Goal: Task Accomplishment & Management: Complete application form

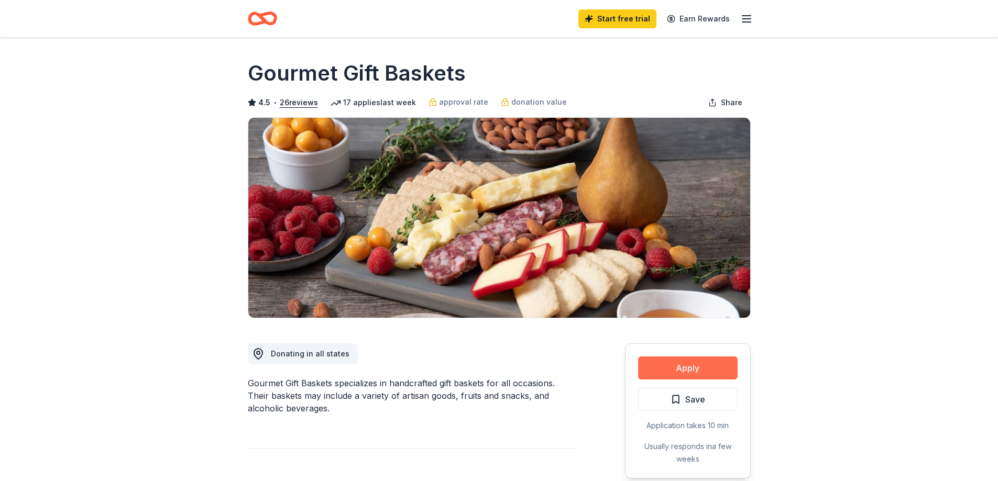
click at [684, 368] on button "Apply" at bounding box center [687, 368] width 99 height 23
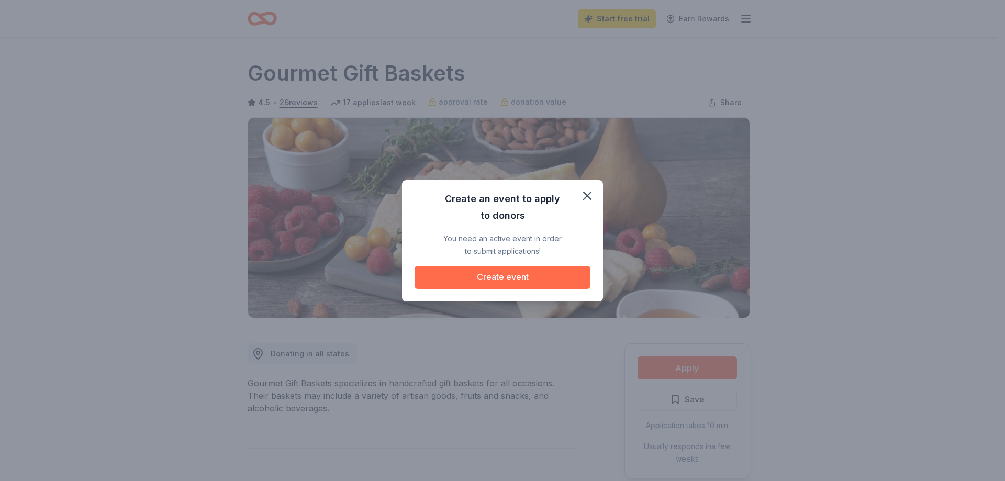
click at [495, 279] on button "Create event" at bounding box center [503, 277] width 176 height 23
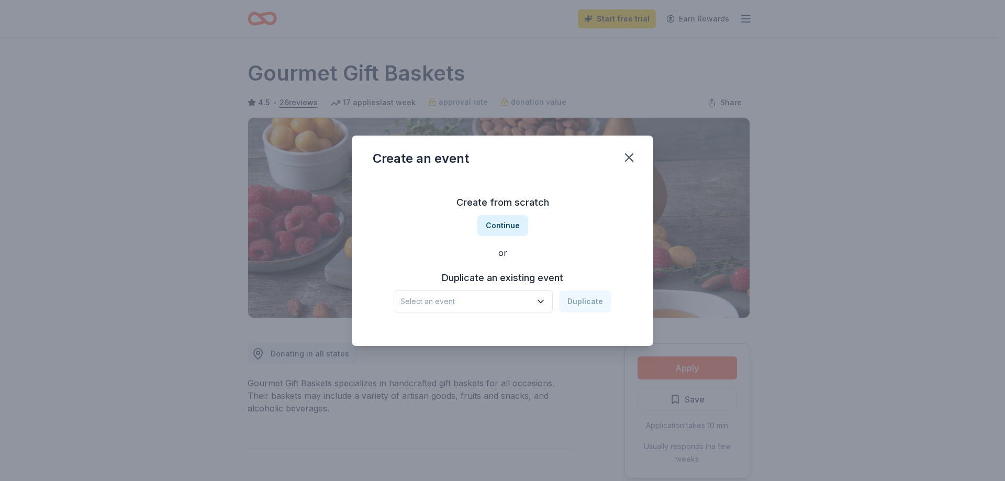
click at [543, 304] on icon "button" at bounding box center [541, 301] width 10 height 10
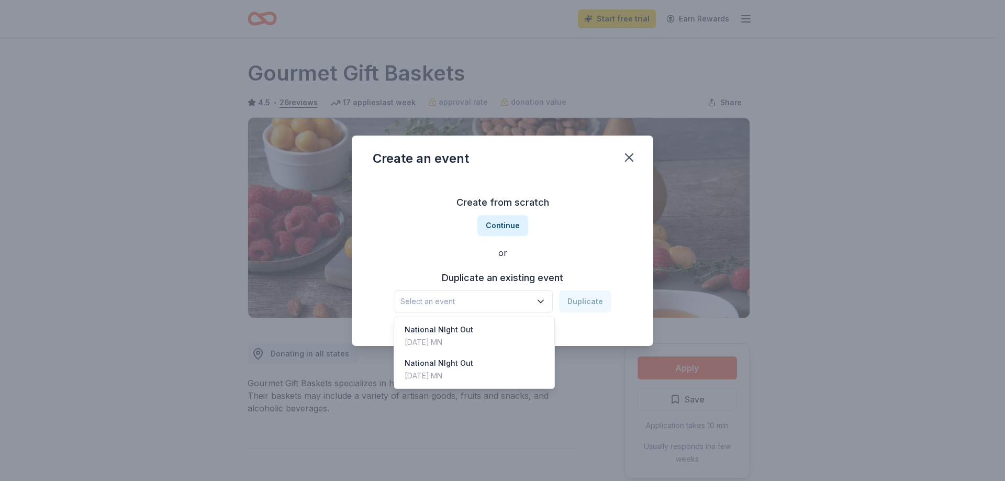
click at [543, 304] on icon "button" at bounding box center [541, 301] width 10 height 10
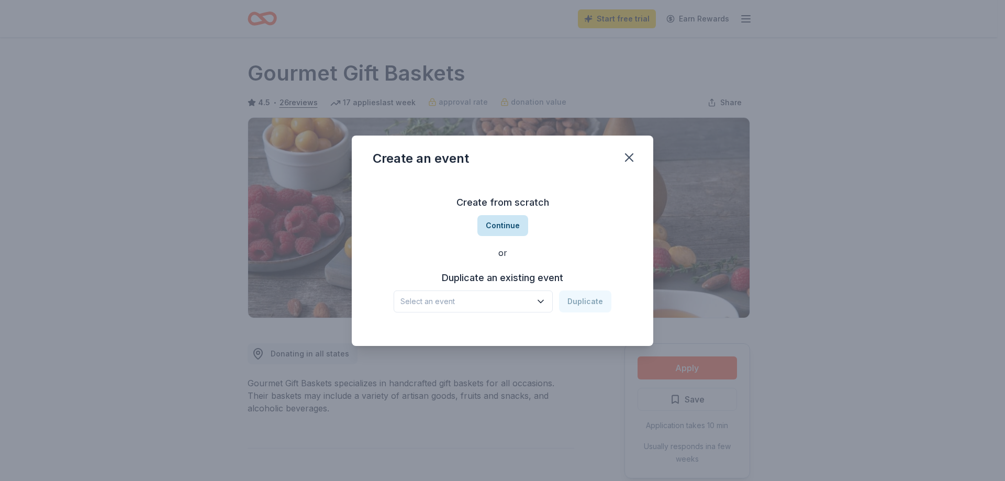
click at [503, 223] on button "Continue" at bounding box center [503, 225] width 51 height 21
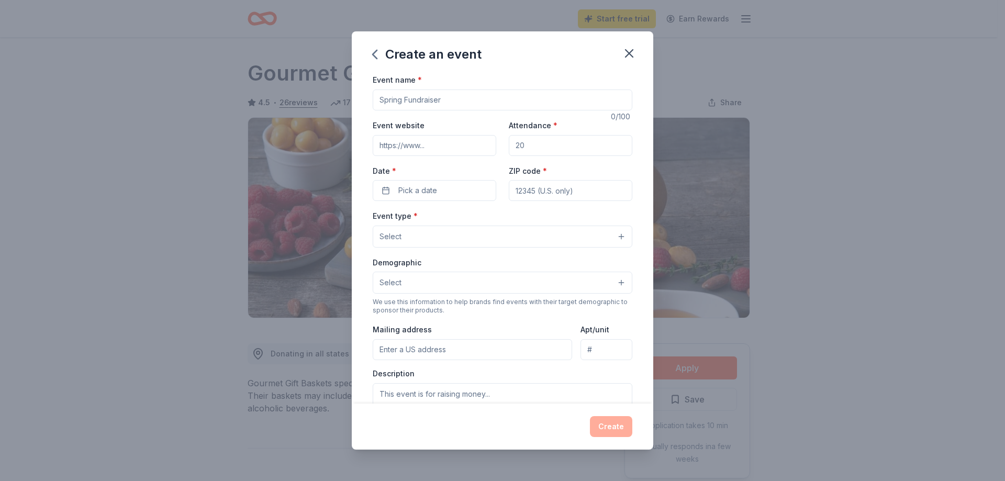
click at [446, 102] on input "Event name *" at bounding box center [503, 100] width 260 height 21
type input "Bravo Zulu house fundraiser meal"
click at [526, 147] on input "Attendance *" at bounding box center [571, 145] width 124 height 21
type input "200"
click at [438, 187] on button "Pick a date" at bounding box center [435, 190] width 124 height 21
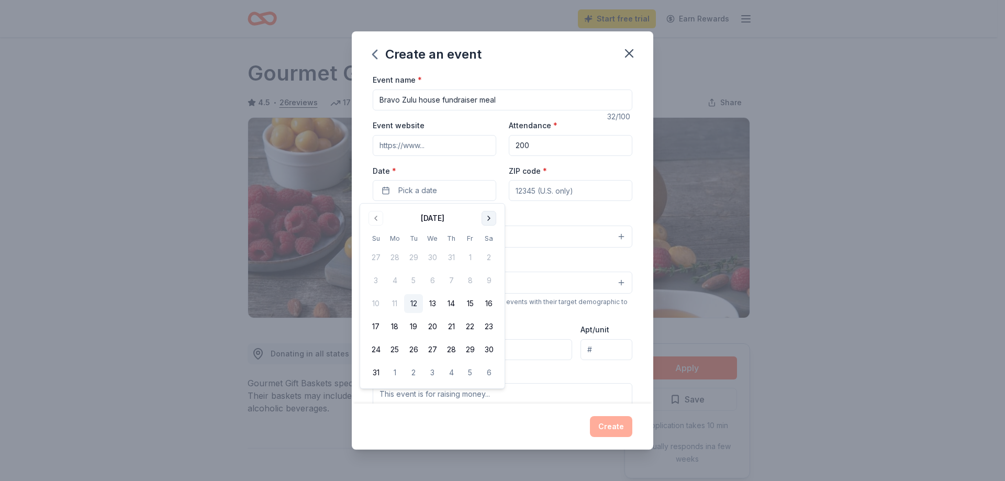
click at [489, 220] on button "Go to next month" at bounding box center [489, 218] width 15 height 15
click at [488, 256] on button "6" at bounding box center [489, 257] width 19 height 19
click at [541, 195] on input "ZIP code *" at bounding box center [571, 190] width 124 height 21
type input "56027"
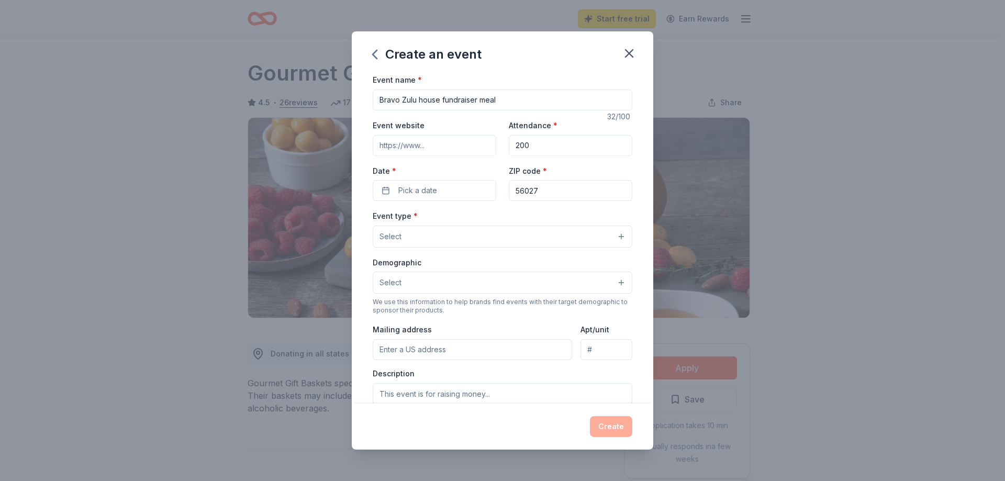
click at [456, 240] on button "Select" at bounding box center [503, 237] width 260 height 22
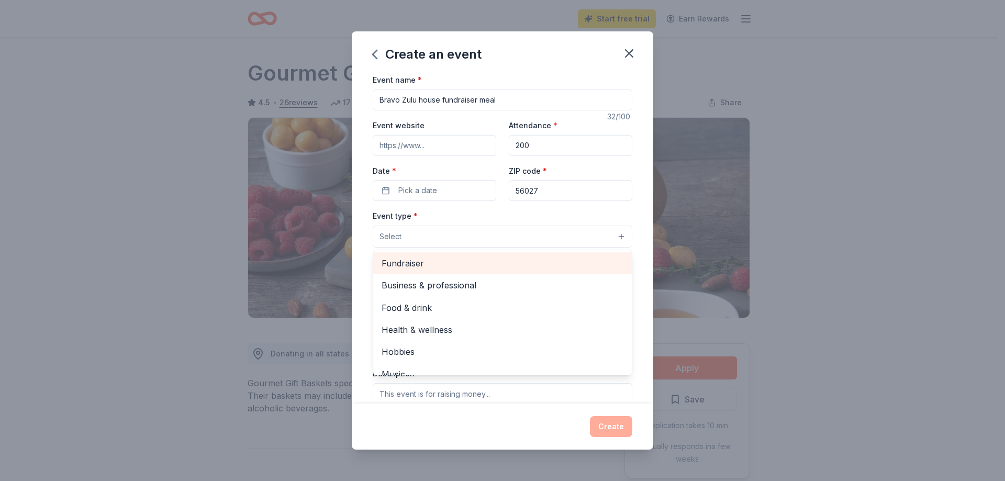
click at [430, 263] on span "Fundraiser" at bounding box center [503, 264] width 242 height 14
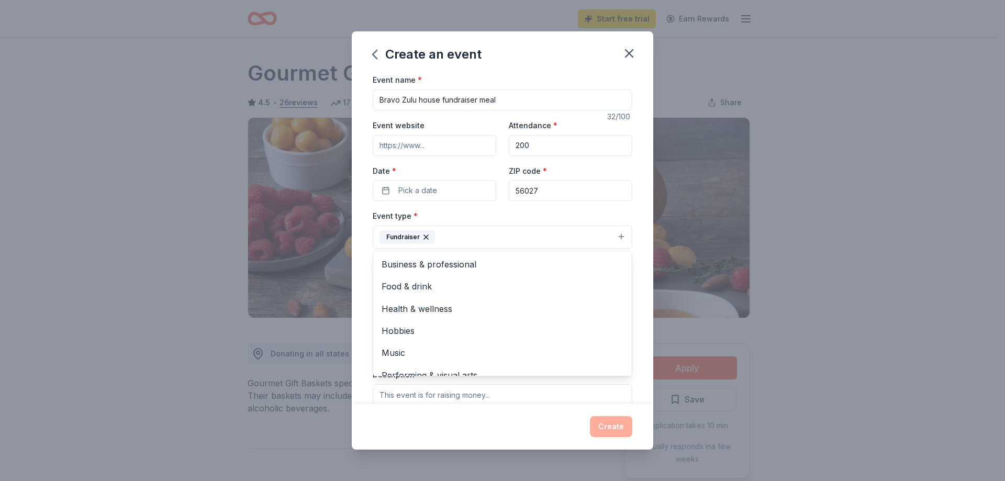
click at [516, 218] on div "Event type * Fundraiser Business & professional Food & drink Health & wellness …" at bounding box center [503, 228] width 260 height 39
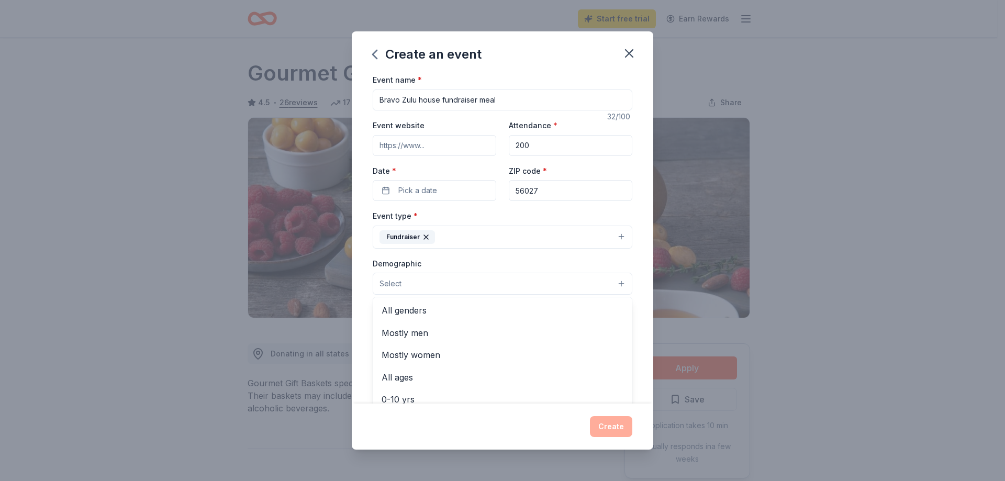
click at [478, 291] on button "Select" at bounding box center [503, 284] width 260 height 22
click at [442, 312] on span "All genders" at bounding box center [503, 311] width 242 height 14
click at [489, 268] on div "Demographic All genders Mostly men Mostly women All ages 0-10 yrs 10-20 yrs 20-…" at bounding box center [503, 276] width 260 height 39
click at [470, 358] on input "Mailing address" at bounding box center [473, 351] width 200 height 21
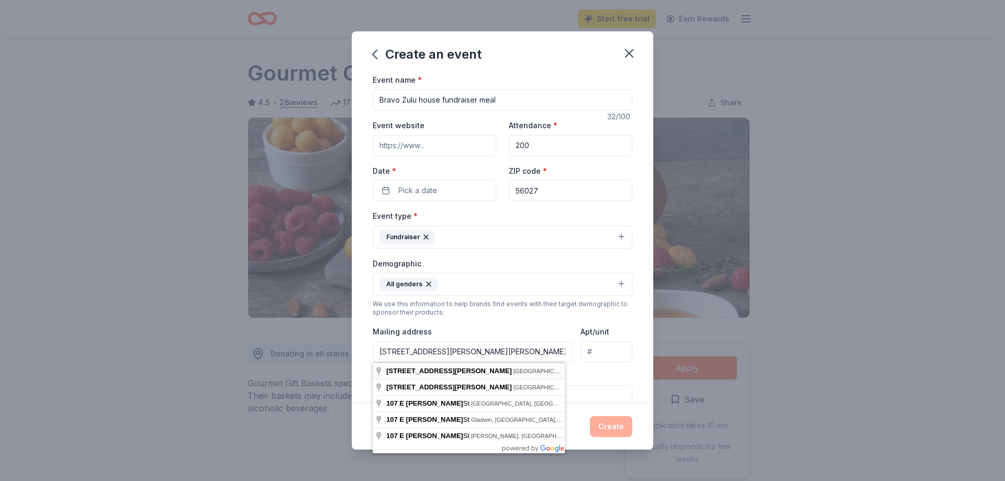
type input "107 Jay Street, Elmore, MN, 56027"
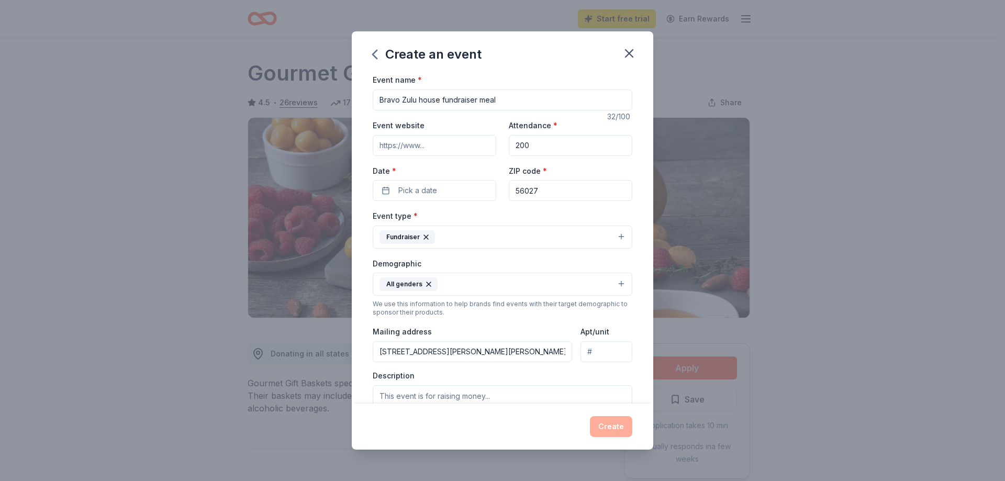
click at [462, 371] on div "Description" at bounding box center [503, 402] width 260 height 62
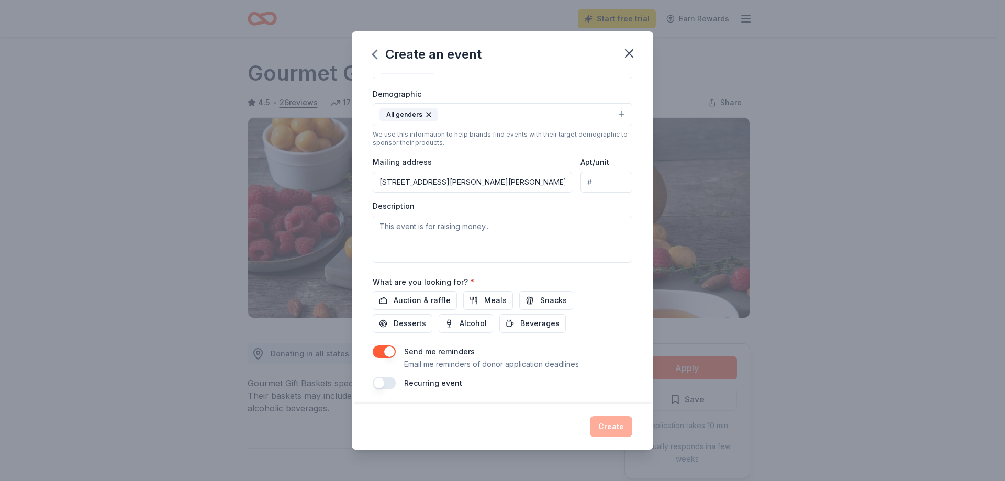
scroll to position [172, 0]
click at [485, 299] on span "Meals" at bounding box center [495, 298] width 23 height 13
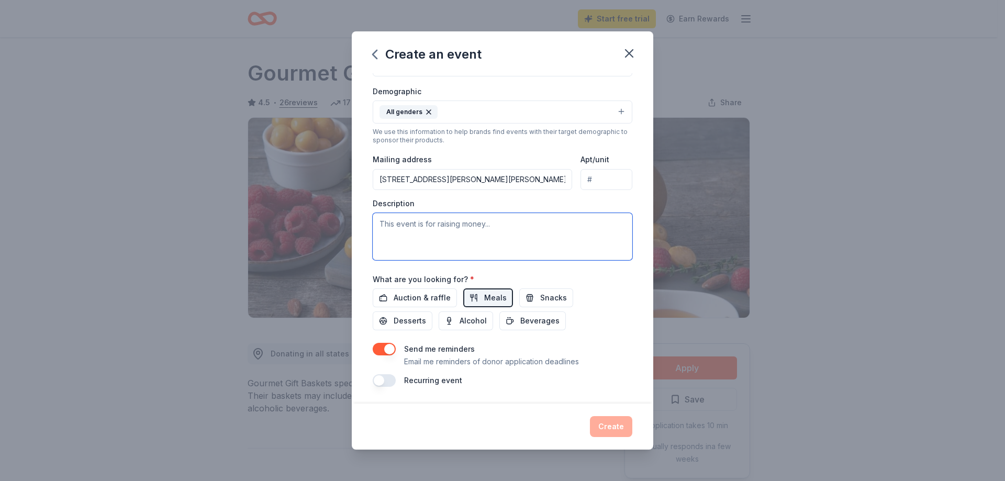
click at [444, 227] on textarea at bounding box center [503, 236] width 260 height 47
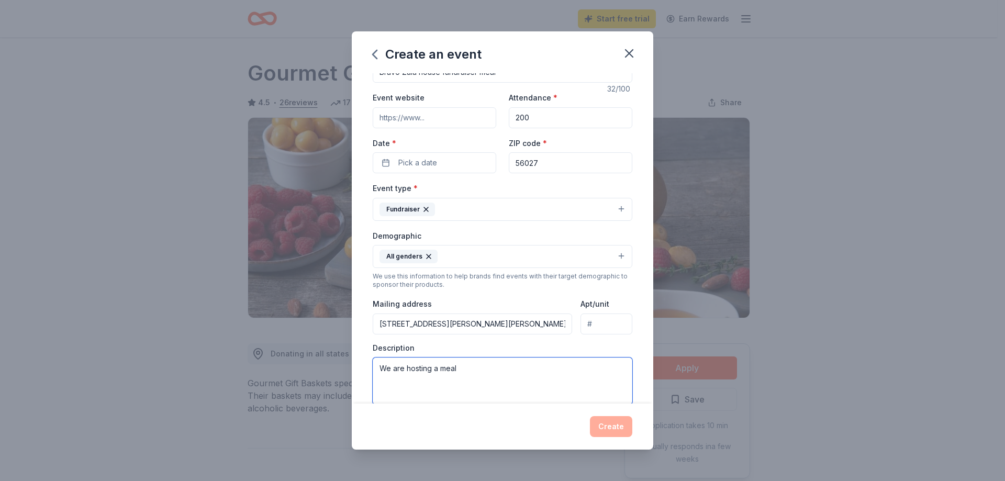
scroll to position [0, 0]
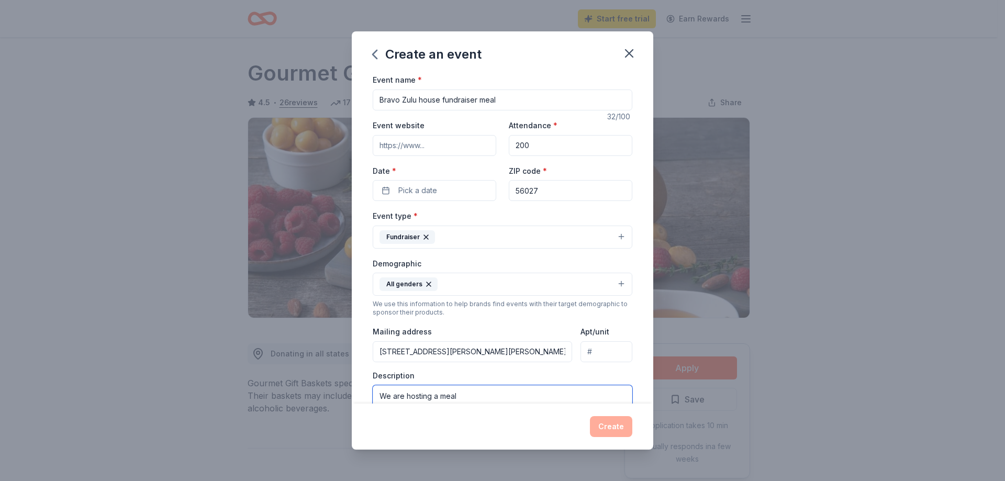
type textarea "We are hosting a meal"
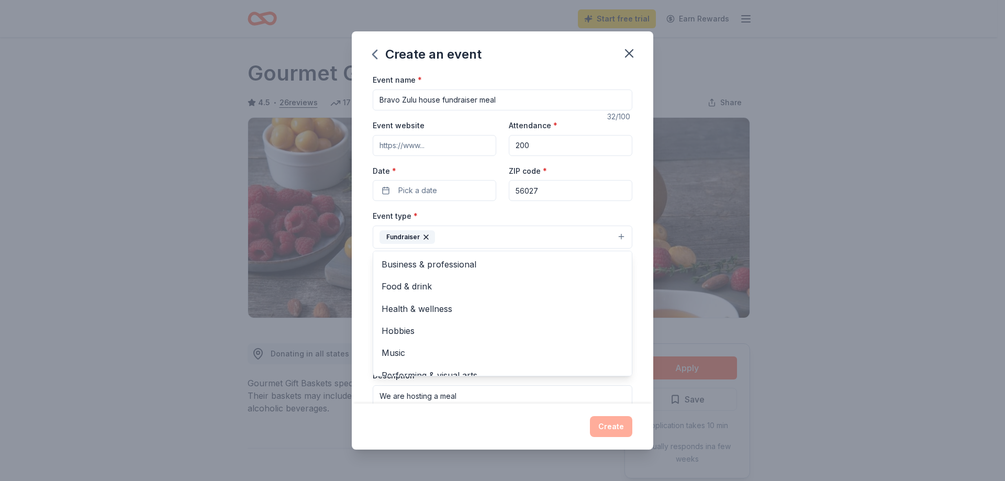
click at [455, 239] on button "Fundraiser" at bounding box center [503, 237] width 260 height 23
click at [486, 217] on div "Event type * Fundraiser Business & professional Food & drink Health & wellness …" at bounding box center [503, 228] width 260 height 39
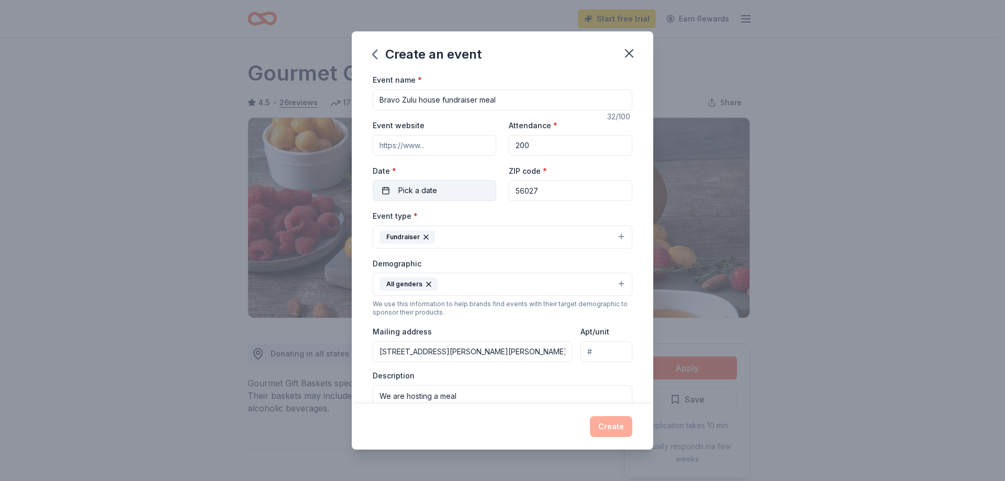
click at [423, 193] on span "Pick a date" at bounding box center [418, 190] width 39 height 13
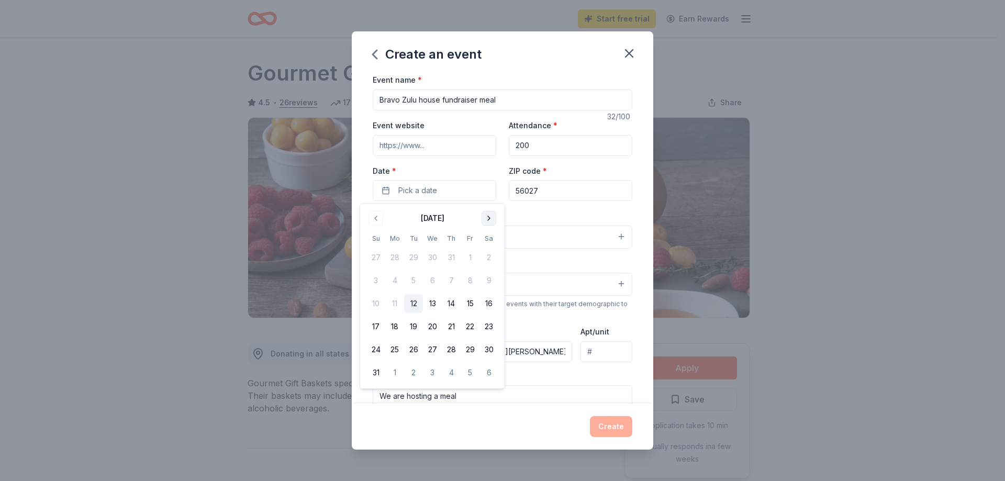
click at [491, 220] on button "Go to next month" at bounding box center [489, 218] width 15 height 15
click at [377, 218] on button "Go to previous month" at bounding box center [376, 218] width 15 height 15
click at [451, 277] on button "11" at bounding box center [451, 280] width 19 height 19
click at [632, 207] on div "Event name * Bravo Zulu house fundraiser meal 32 /100 Event website Attendance …" at bounding box center [503, 238] width 302 height 330
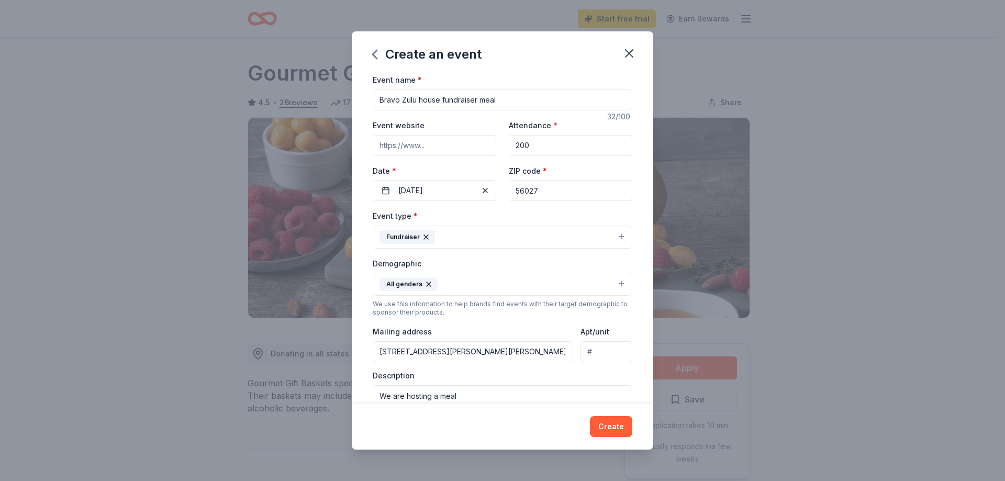
drag, startPoint x: 486, startPoint y: 99, endPoint x: 371, endPoint y: 100, distance: 115.7
click at [371, 100] on div "Event name * Bravo Zulu house fundraiser meal 32 /100 Event website Attendance …" at bounding box center [503, 238] width 302 height 330
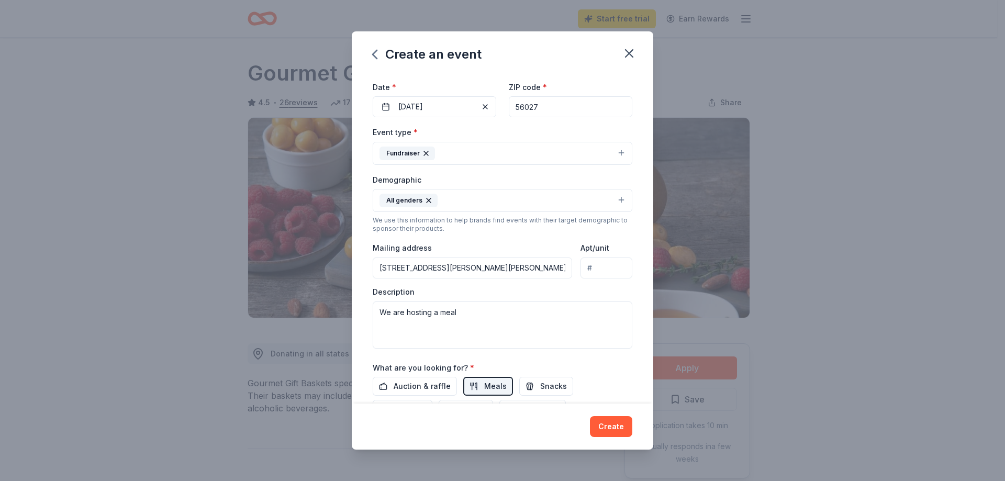
scroll to position [105, 0]
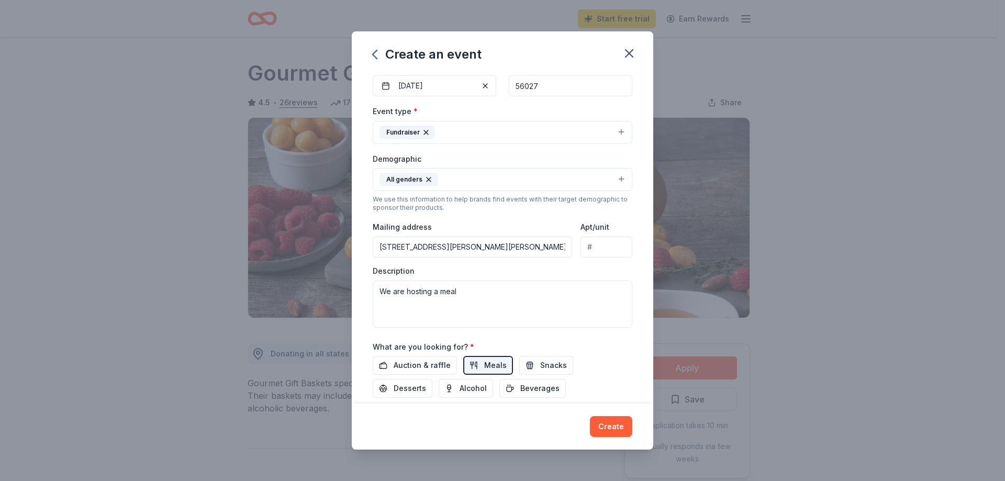
type input "ECC yearly raffle drawing"
drag, startPoint x: 465, startPoint y: 294, endPoint x: 290, endPoint y: 302, distance: 175.1
click at [290, 302] on div "Create an event Event name * ECC yearly raffle drawing 25 /100 Event website At…" at bounding box center [502, 240] width 1005 height 481
paste textarea "The Elmore Community Committee (ECC), a registered 501C3, exists to bring the s…"
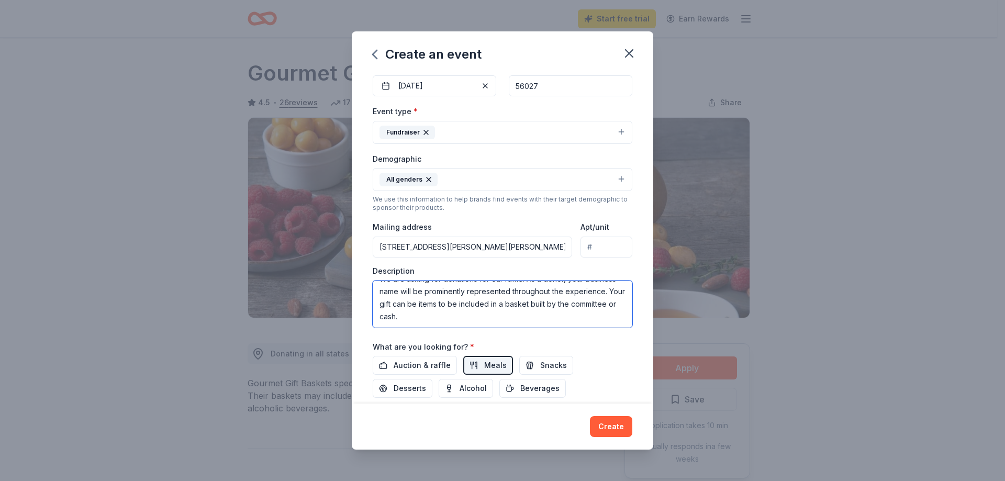
scroll to position [172, 0]
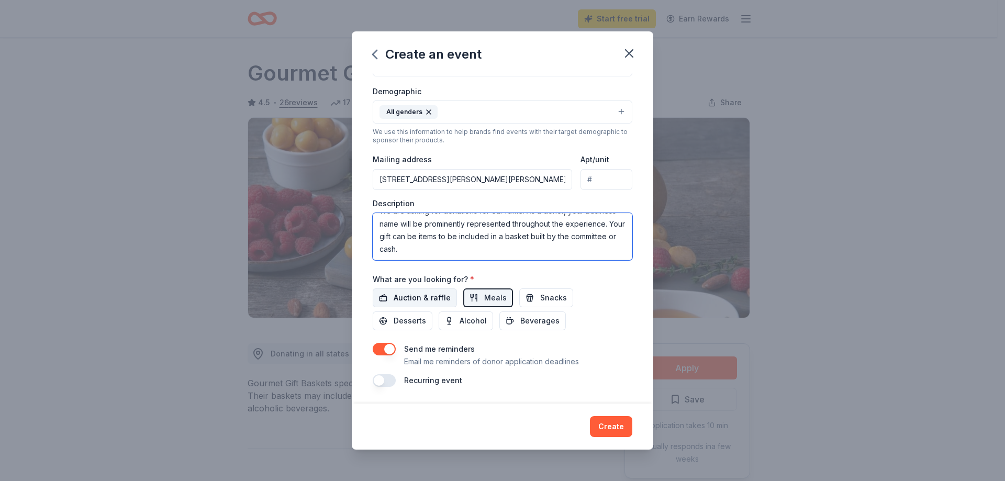
type textarea "The Elmore Community Committee (ECC), a registered 501C3, exists to bring the s…"
click at [417, 296] on span "Auction & raffle" at bounding box center [422, 298] width 57 height 13
click at [473, 301] on button "Meals" at bounding box center [488, 298] width 50 height 19
click at [488, 298] on span "Meals" at bounding box center [495, 298] width 23 height 13
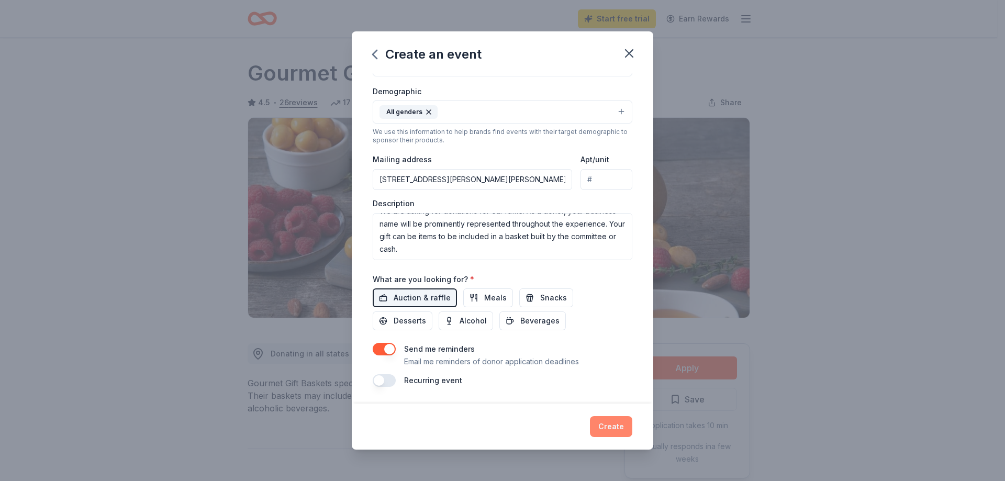
click at [604, 426] on button "Create" at bounding box center [611, 426] width 42 height 21
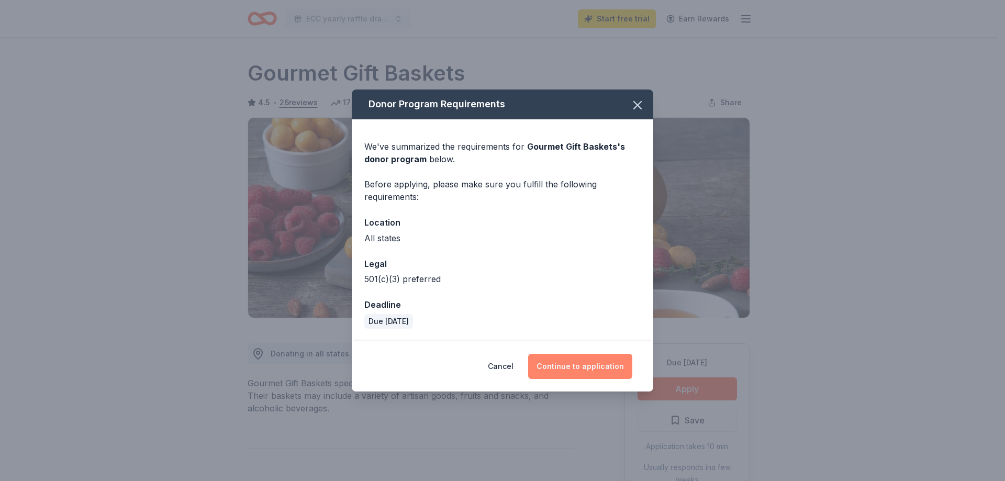
click at [573, 367] on button "Continue to application" at bounding box center [580, 366] width 104 height 25
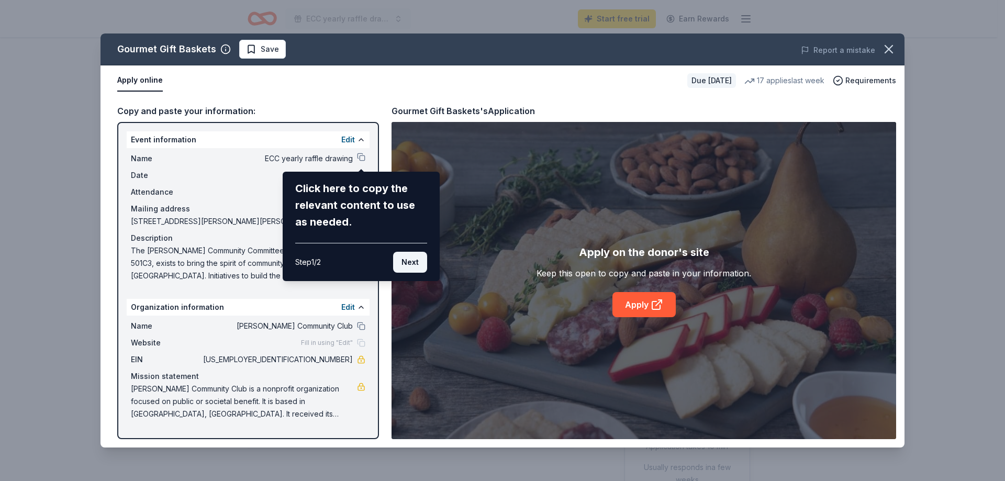
click at [404, 259] on button "Next" at bounding box center [410, 262] width 34 height 21
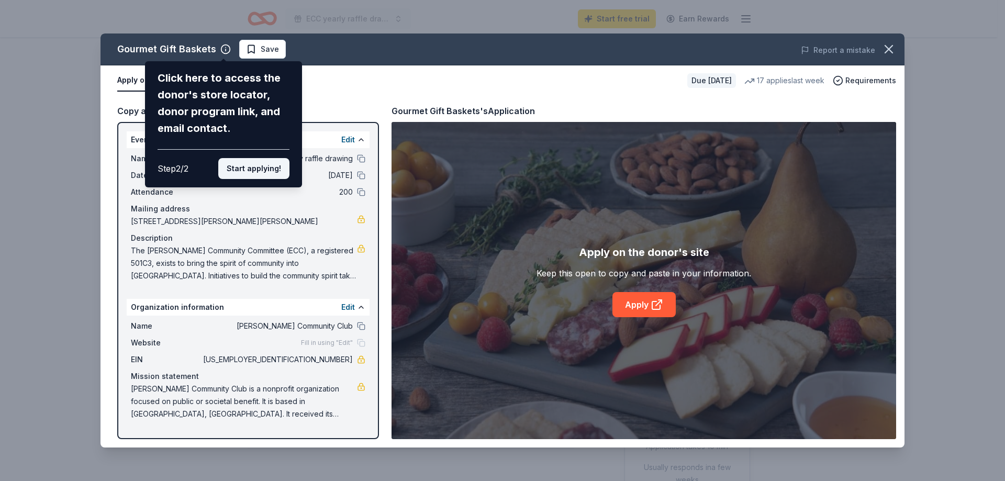
click at [257, 169] on button "Start applying!" at bounding box center [253, 168] width 71 height 21
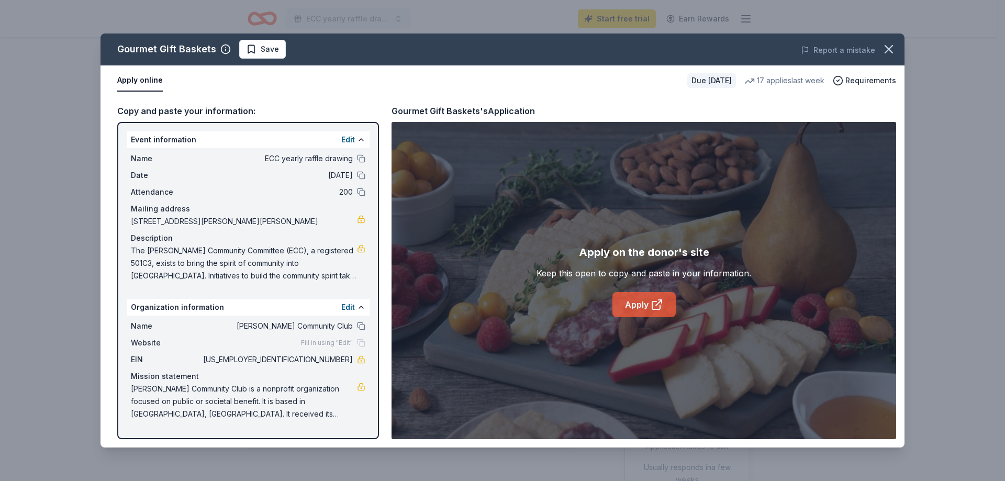
click at [637, 303] on link "Apply" at bounding box center [644, 304] width 63 height 25
click at [887, 50] on icon "button" at bounding box center [889, 49] width 15 height 15
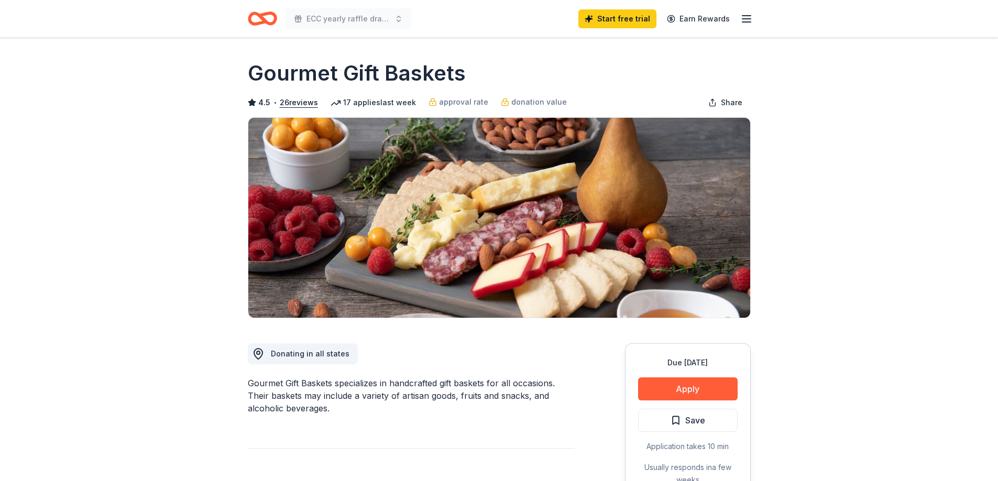
click at [746, 21] on icon "button" at bounding box center [746, 19] width 13 height 13
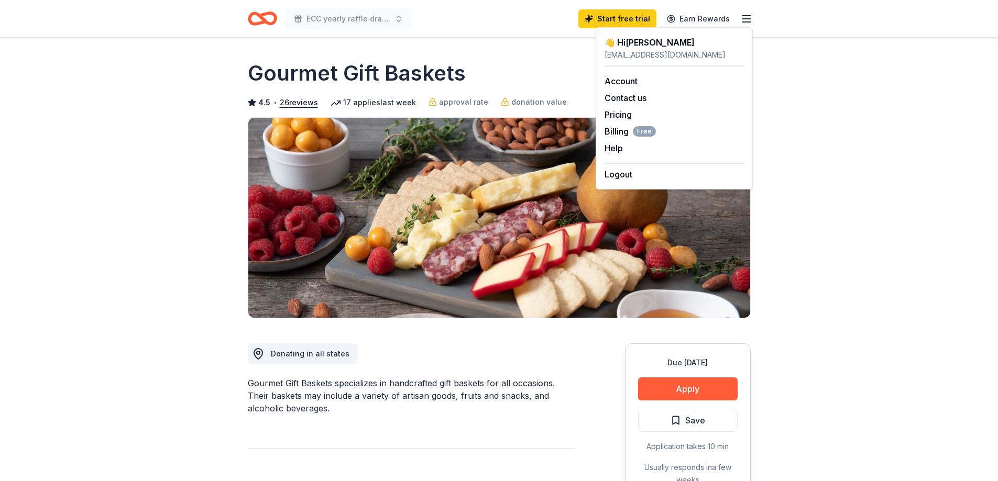
click at [263, 18] on icon "Home" at bounding box center [267, 18] width 16 height 10
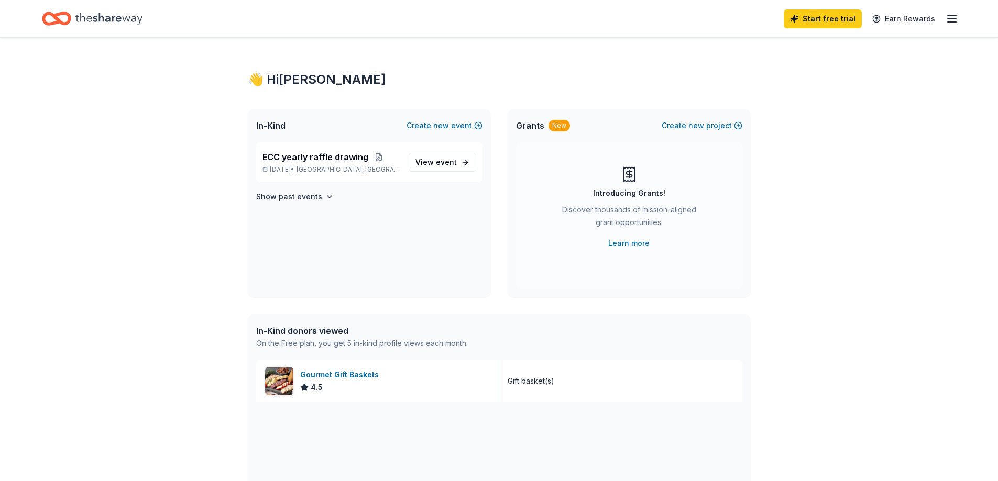
click at [949, 23] on icon "button" at bounding box center [951, 19] width 13 height 13
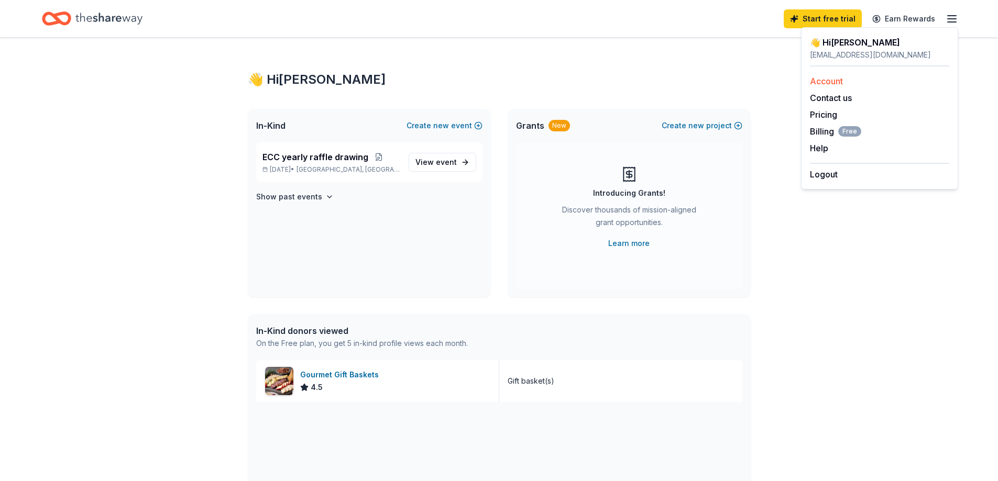
click at [827, 82] on link "Account" at bounding box center [826, 81] width 33 height 10
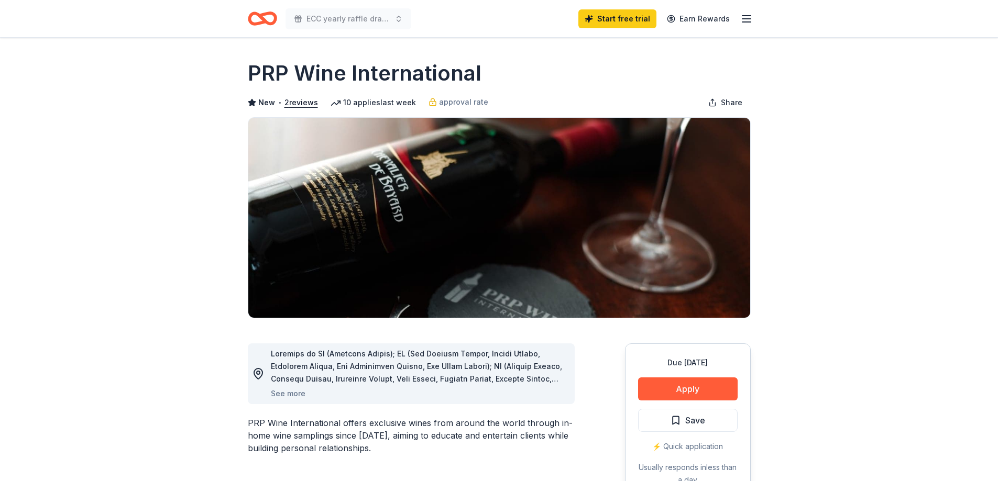
click at [750, 22] on line "button" at bounding box center [746, 22] width 8 height 0
